Goal: Navigation & Orientation: Find specific page/section

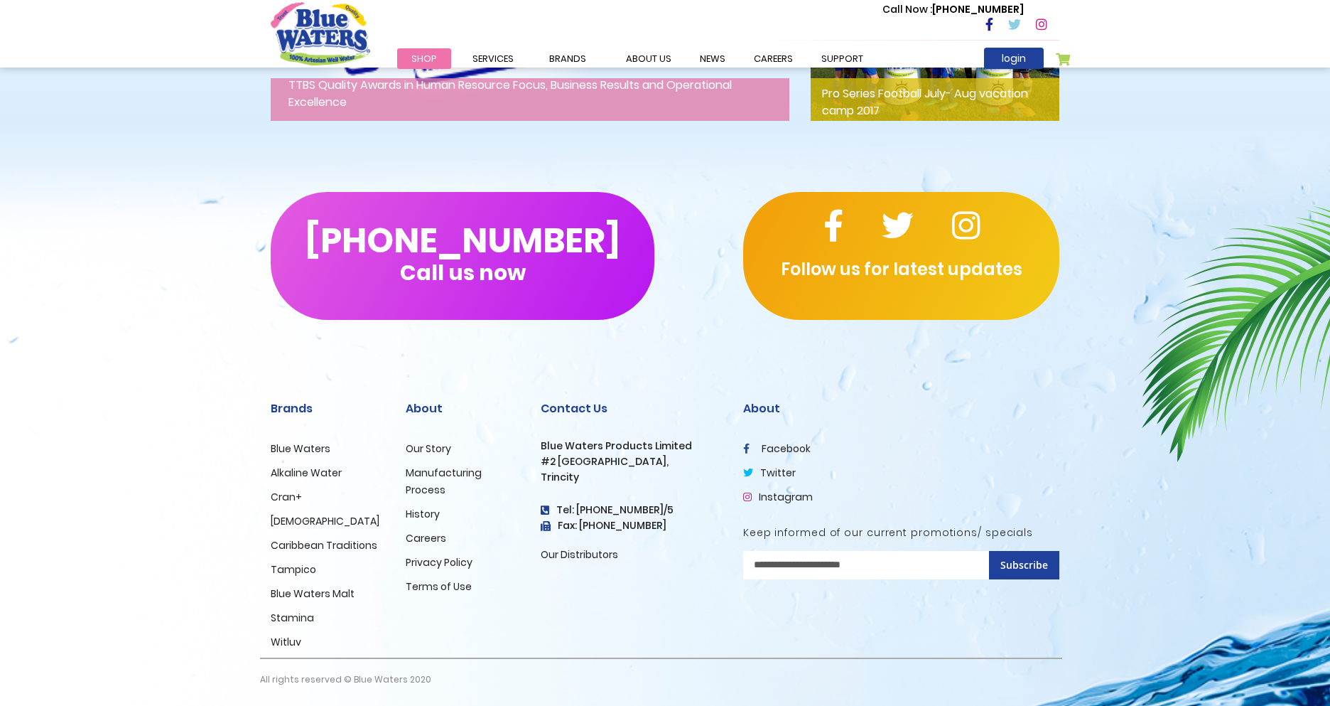
scroll to position [2257, 0]
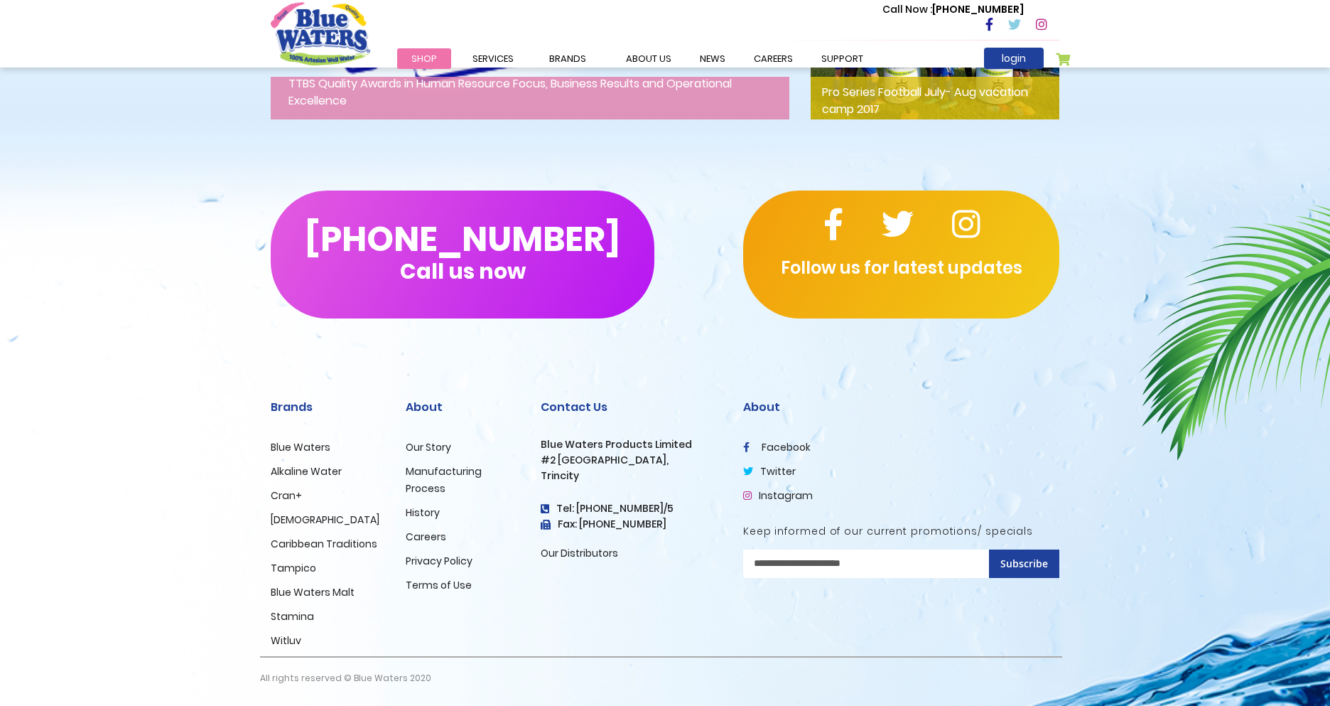
click at [297, 613] on link "Stamina" at bounding box center [292, 616] width 43 height 14
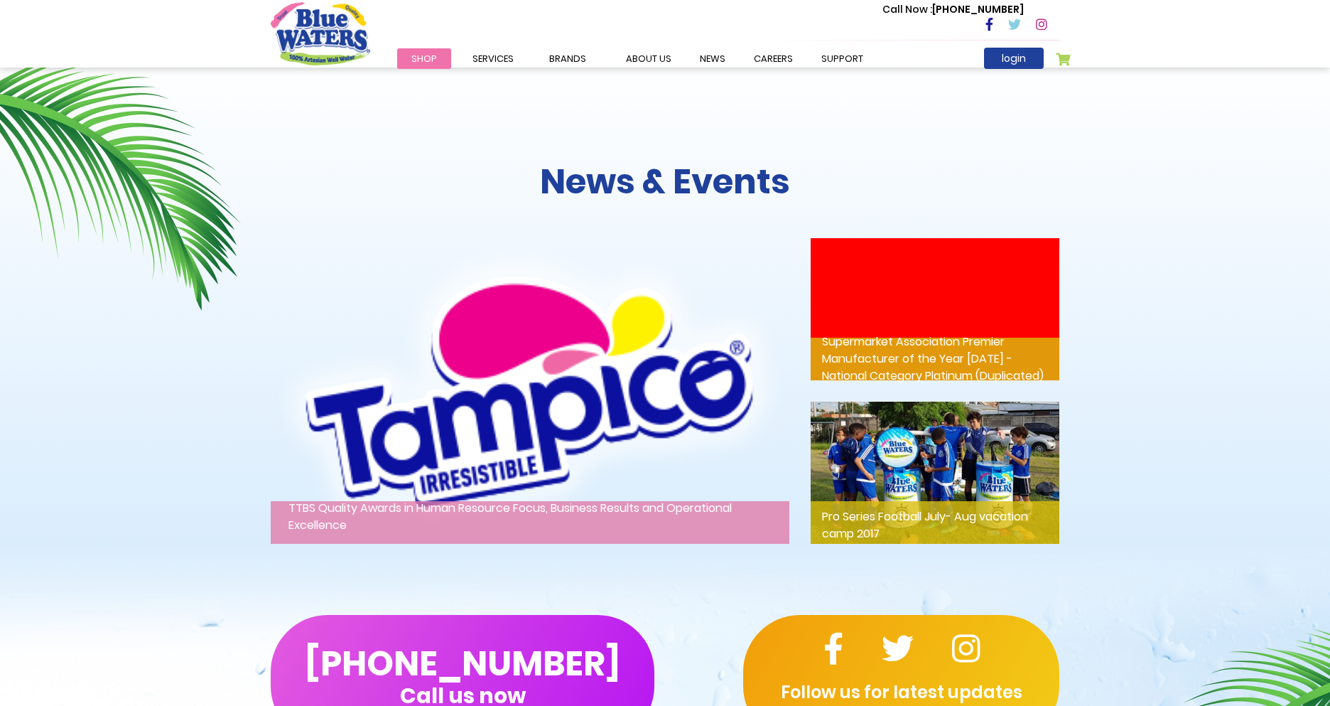
scroll to position [1818, 0]
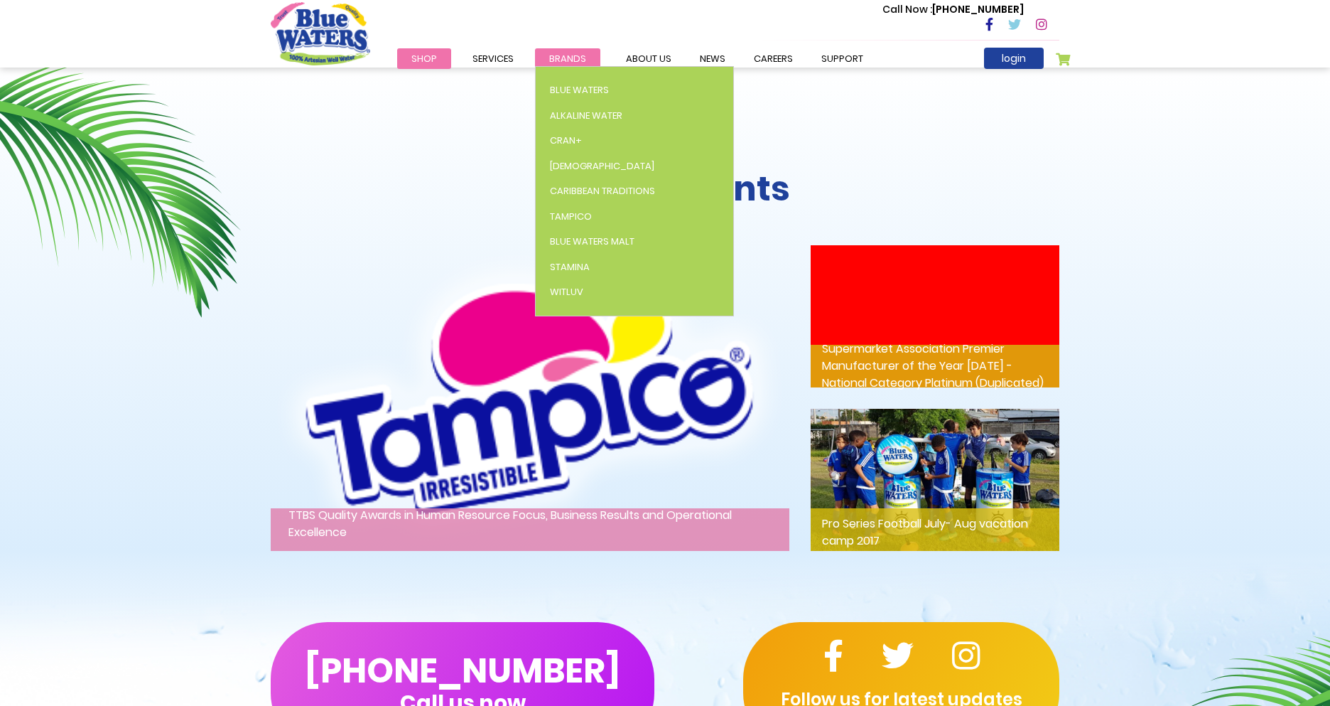
click at [549, 61] on span "Brands" at bounding box center [567, 59] width 37 height 14
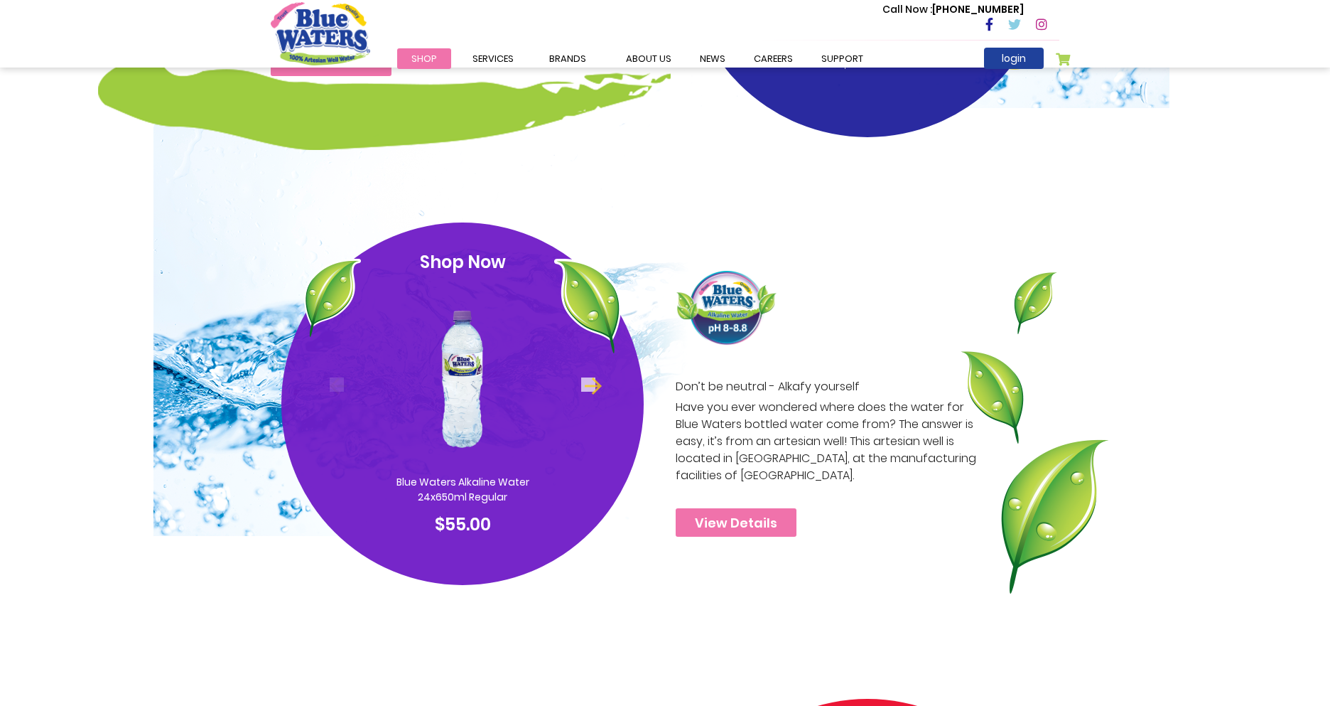
scroll to position [652, 0]
